Goal: Information Seeking & Learning: Check status

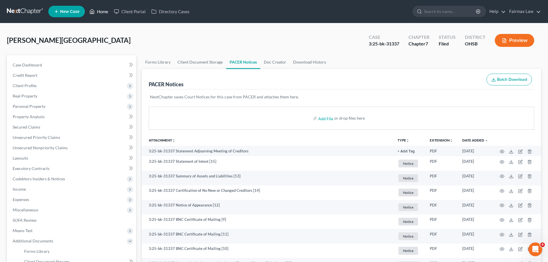
click at [101, 15] on link "Home" at bounding box center [99, 11] width 24 height 10
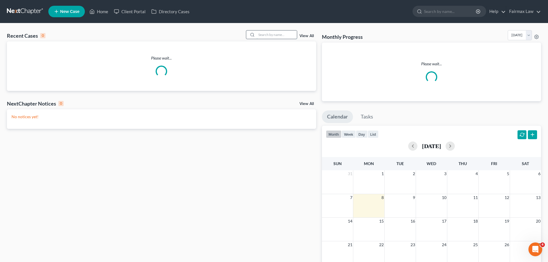
click at [278, 37] on input "search" at bounding box center [276, 34] width 40 height 8
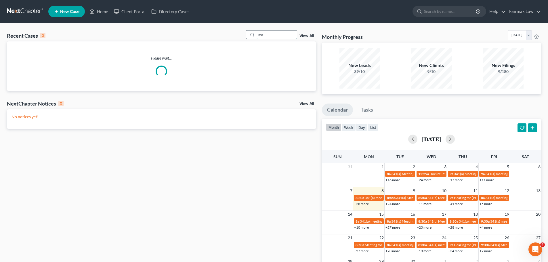
type input "m"
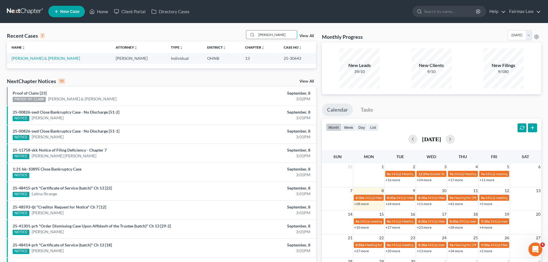
type input "[PERSON_NAME]"
click at [15, 60] on link "[PERSON_NAME] & [PERSON_NAME]" at bounding box center [45, 58] width 68 height 5
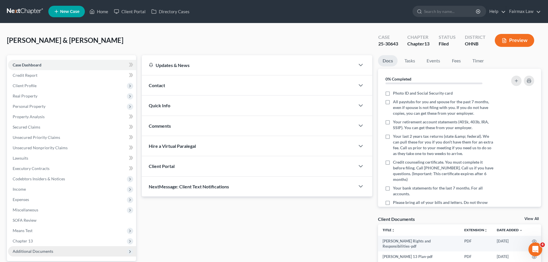
click at [75, 248] on span "Additional Documents" at bounding box center [72, 251] width 128 height 10
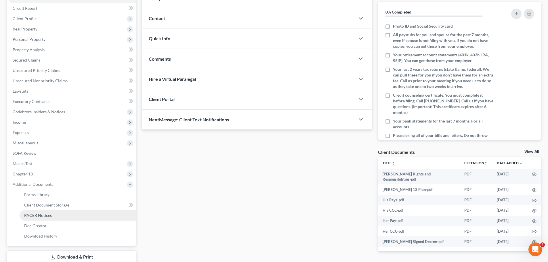
click at [34, 214] on span "PACER Notices" at bounding box center [38, 215] width 28 height 5
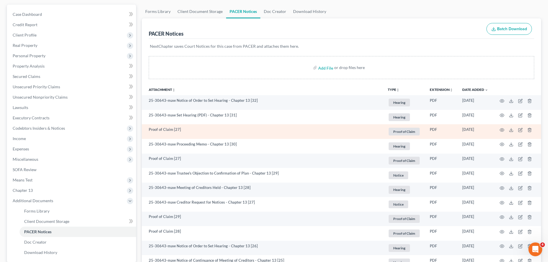
scroll to position [67, 0]
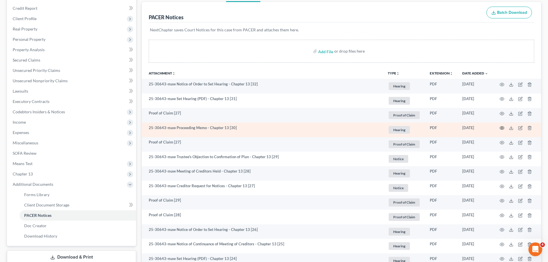
click at [502, 128] on icon "button" at bounding box center [501, 128] width 5 height 5
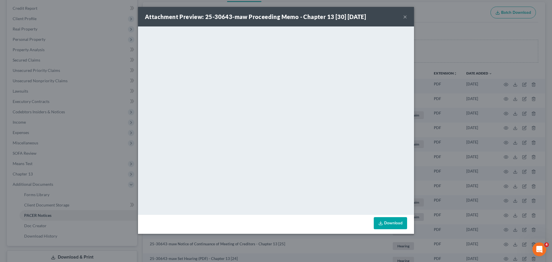
click at [112, 104] on div "Attachment Preview: 25-30643-maw Proceeding Memo - Chapter 13 [30] [DATE] × Dow…" at bounding box center [276, 131] width 552 height 262
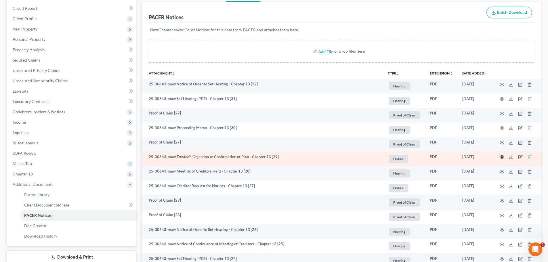
click at [503, 158] on icon "button" at bounding box center [501, 157] width 5 height 5
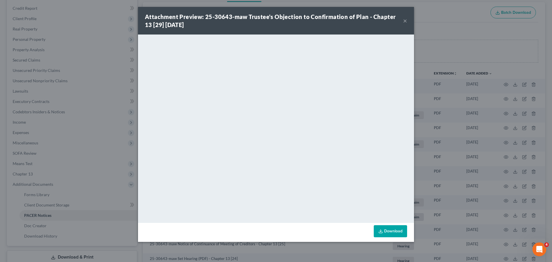
click at [443, 146] on div "Attachment Preview: 25-30643-maw Trustee's Objection to Confirmation of Plan - …" at bounding box center [276, 131] width 552 height 262
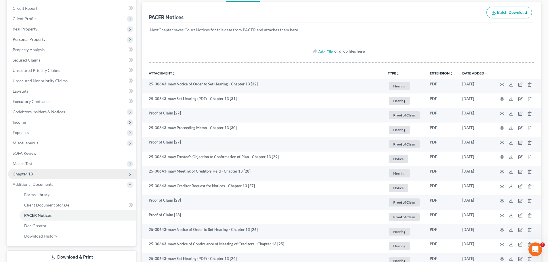
click at [39, 177] on span "Chapter 13" at bounding box center [72, 174] width 128 height 10
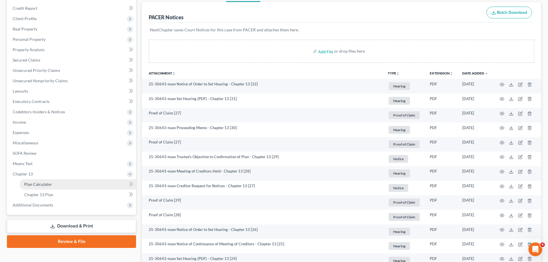
click at [35, 189] on link "Plan Calculator" at bounding box center [78, 184] width 116 height 10
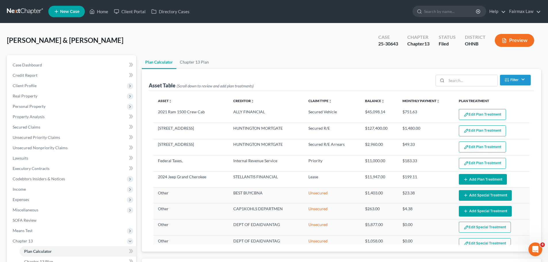
select select "59"
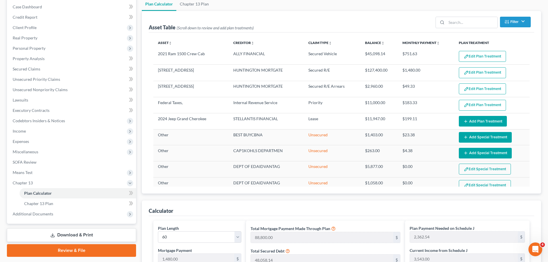
scroll to position [201, 0]
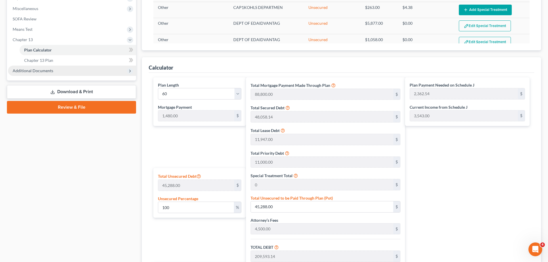
click at [76, 69] on span "Additional Documents" at bounding box center [72, 71] width 128 height 10
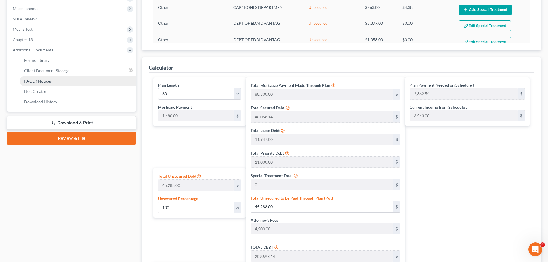
click at [53, 80] on link "PACER Notices" at bounding box center [78, 81] width 116 height 10
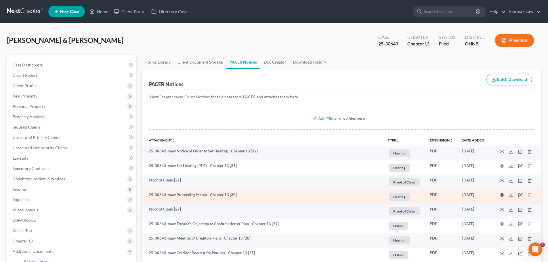
click at [500, 193] on icon "button" at bounding box center [501, 195] width 5 height 5
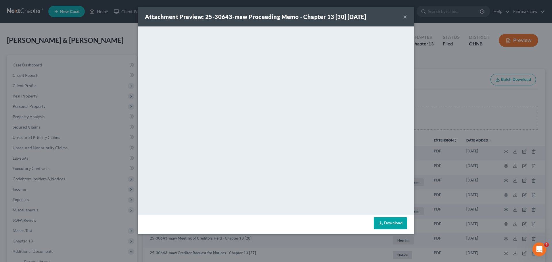
click at [519, 122] on div "Attachment Preview: 25-30643-maw Proceeding Memo - Chapter 13 [30] [DATE] × Dow…" at bounding box center [276, 131] width 552 height 262
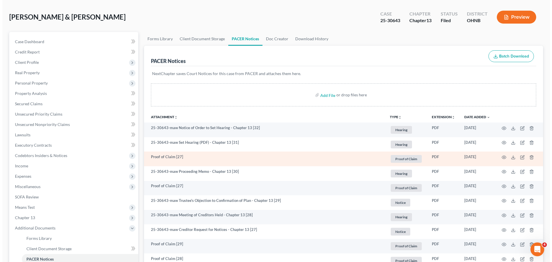
scroll to position [67, 0]
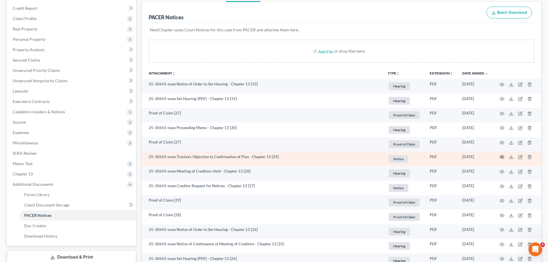
click at [501, 155] on icon "button" at bounding box center [501, 157] width 5 height 5
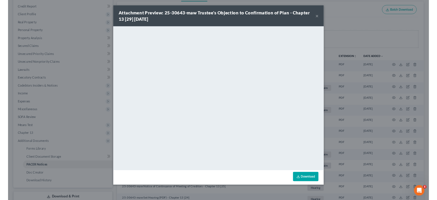
scroll to position [67, 0]
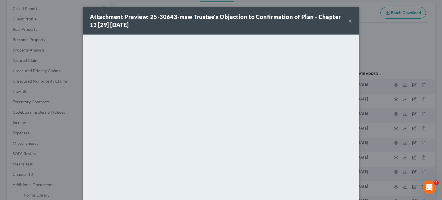
click at [419, 72] on div "Attachment Preview: 25-30643-maw Trustee's Objection to Confirmation of Plan - …" at bounding box center [221, 100] width 442 height 200
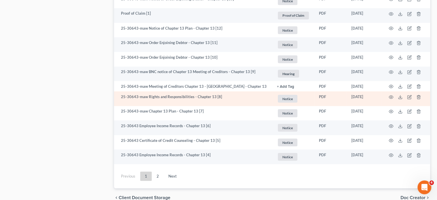
scroll to position [1073, 0]
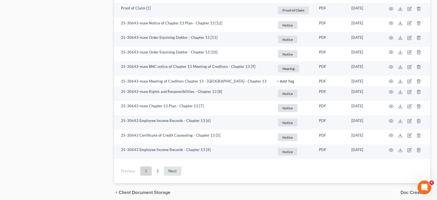
click at [175, 175] on link "Next" at bounding box center [173, 170] width 18 height 9
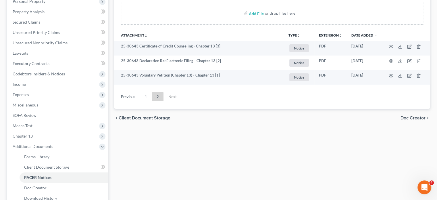
scroll to position [100, 0]
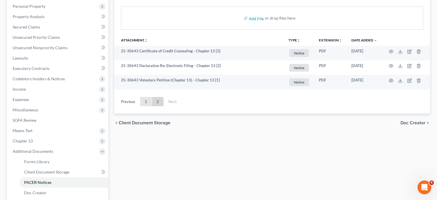
click at [148, 105] on link "1" at bounding box center [145, 101] width 11 height 9
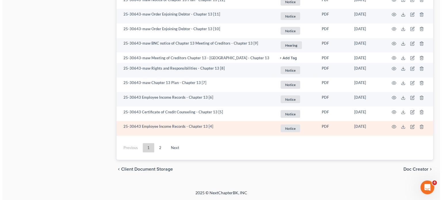
scroll to position [1029, 0]
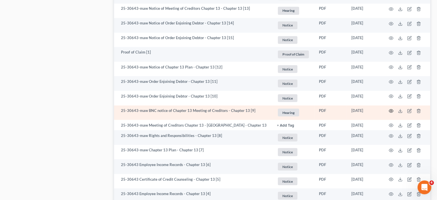
click at [391, 112] on icon "button" at bounding box center [391, 110] width 5 height 5
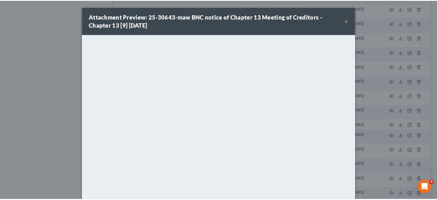
scroll to position [49, 0]
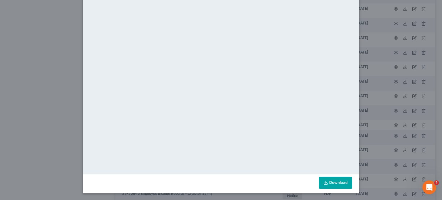
click at [391, 167] on div "Attachment Preview: 25-30643-maw BNC notice of Chapter 13 Meeting of Creditors …" at bounding box center [221, 100] width 442 height 200
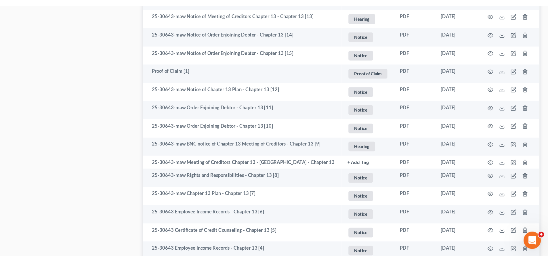
scroll to position [1029, 0]
